Goal: Information Seeking & Learning: Learn about a topic

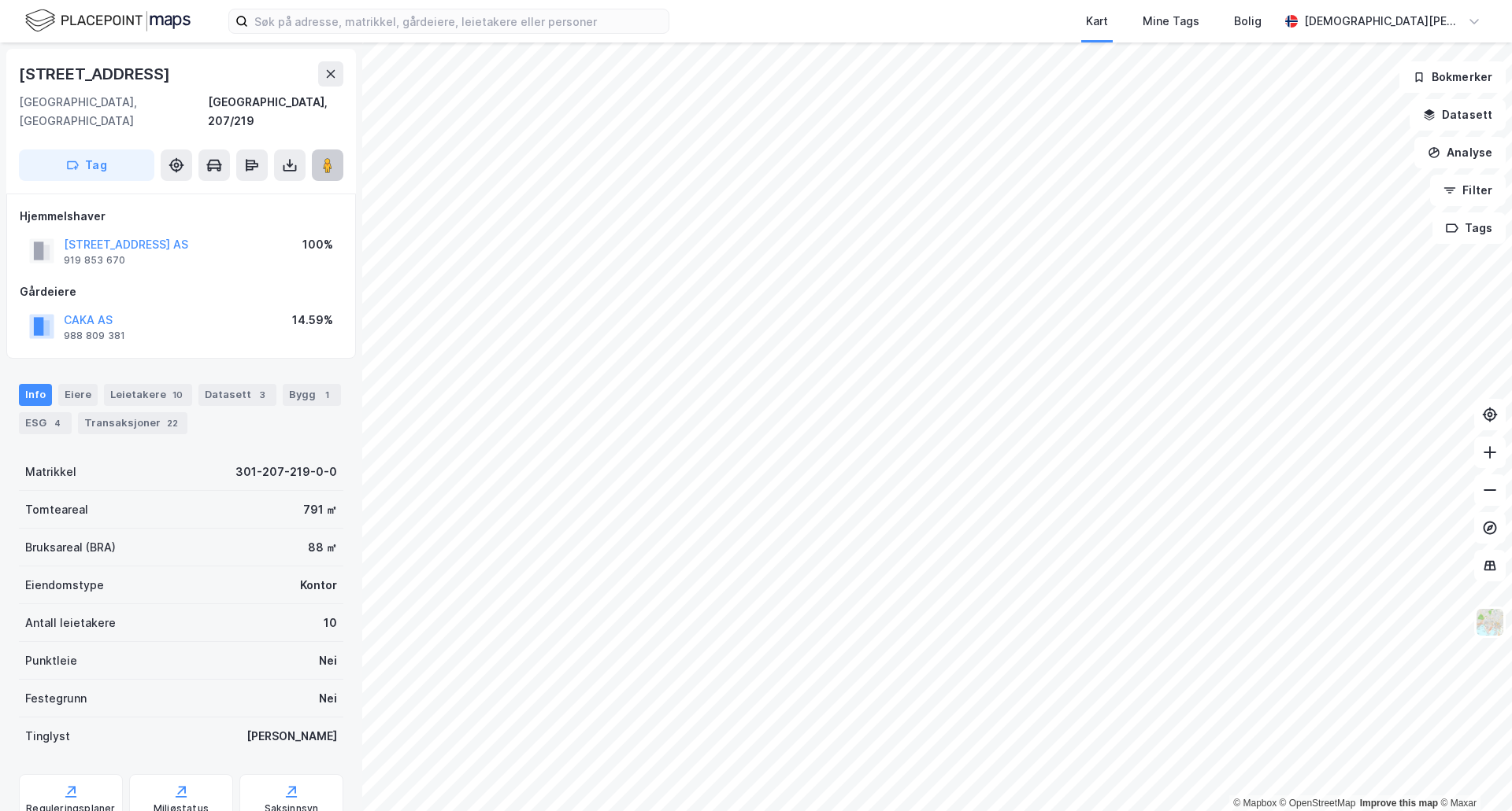
click at [332, 156] on button at bounding box center [327, 165] width 31 height 31
